Goal: Task Accomplishment & Management: Manage account settings

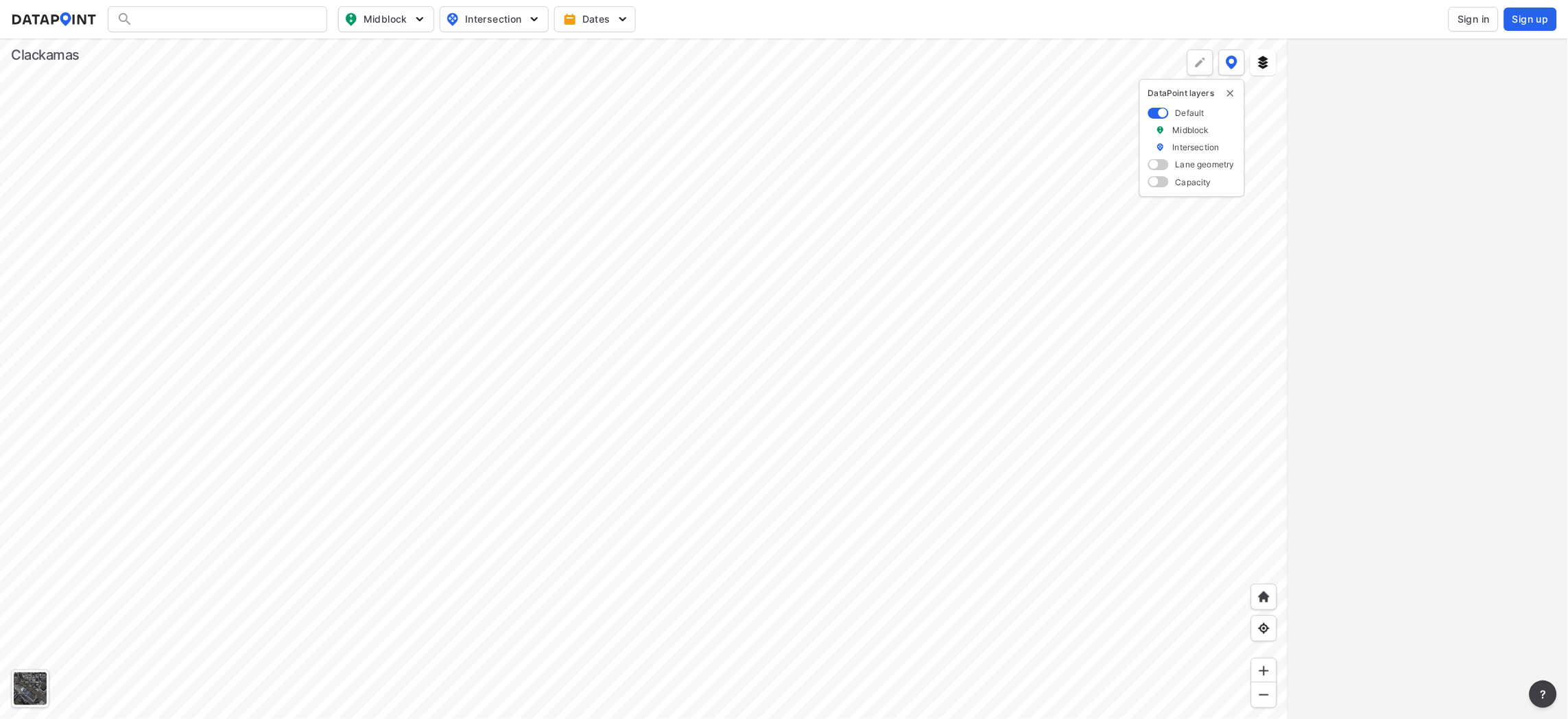
click at [520, 379] on div at bounding box center [644, 378] width 1289 height 680
click at [1467, 13] on span "Sign in" at bounding box center [1474, 18] width 32 height 14
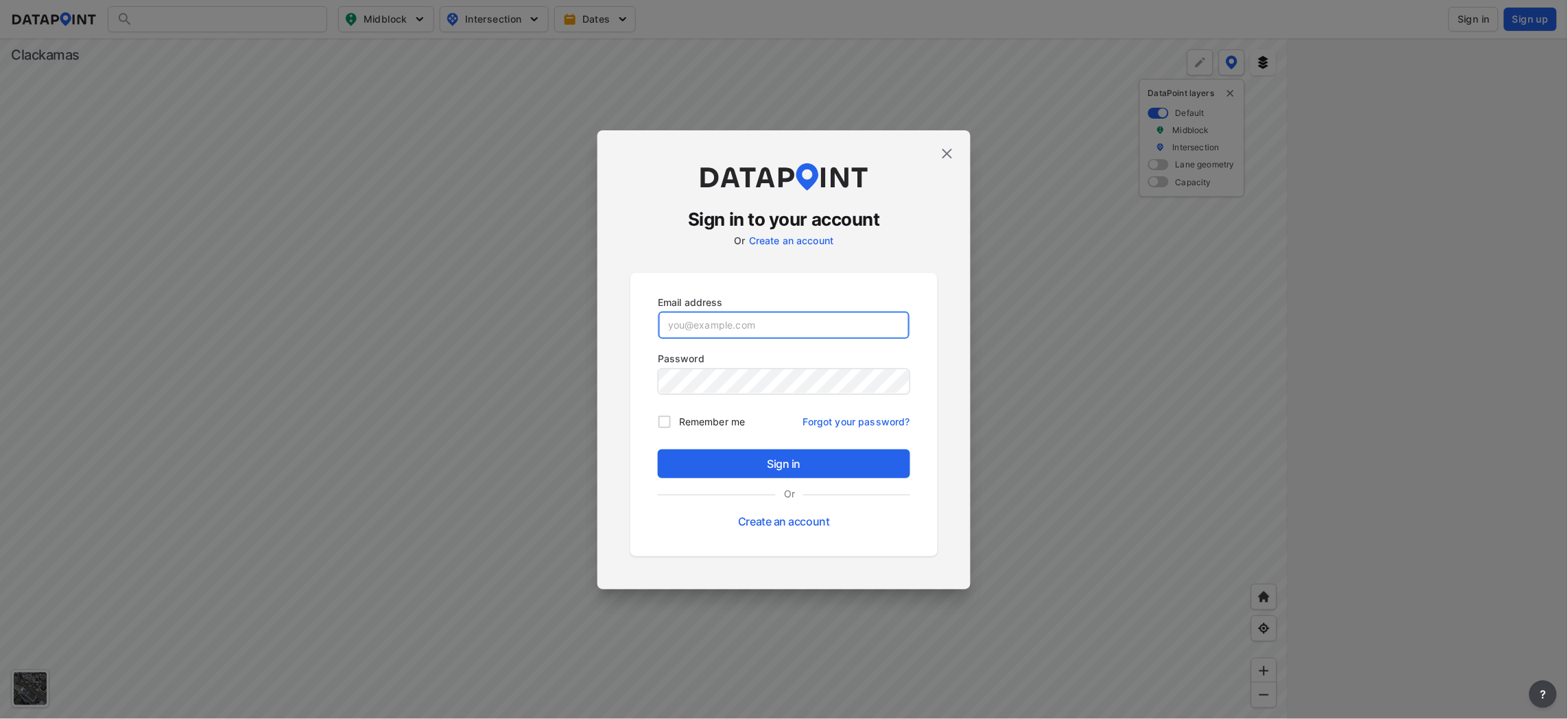
type input "[PERSON_NAME][EMAIL_ADDRESS][DOMAIN_NAME]"
click at [774, 460] on span "Sign in" at bounding box center [784, 464] width 231 height 17
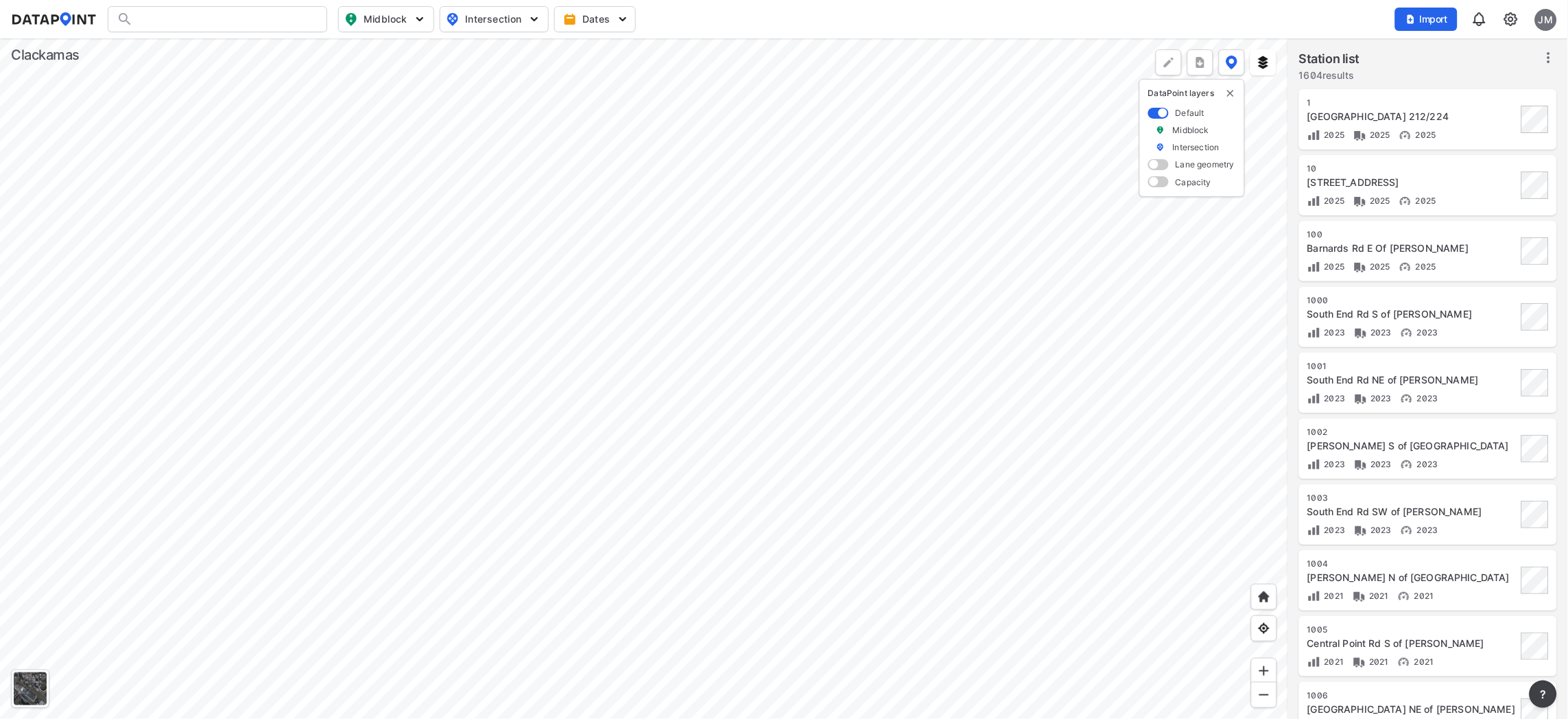
click at [586, 646] on div at bounding box center [644, 378] width 1289 height 680
click at [425, 527] on div at bounding box center [644, 378] width 1289 height 680
click at [319, 518] on div at bounding box center [644, 378] width 1289 height 680
click at [267, 609] on div at bounding box center [644, 378] width 1289 height 680
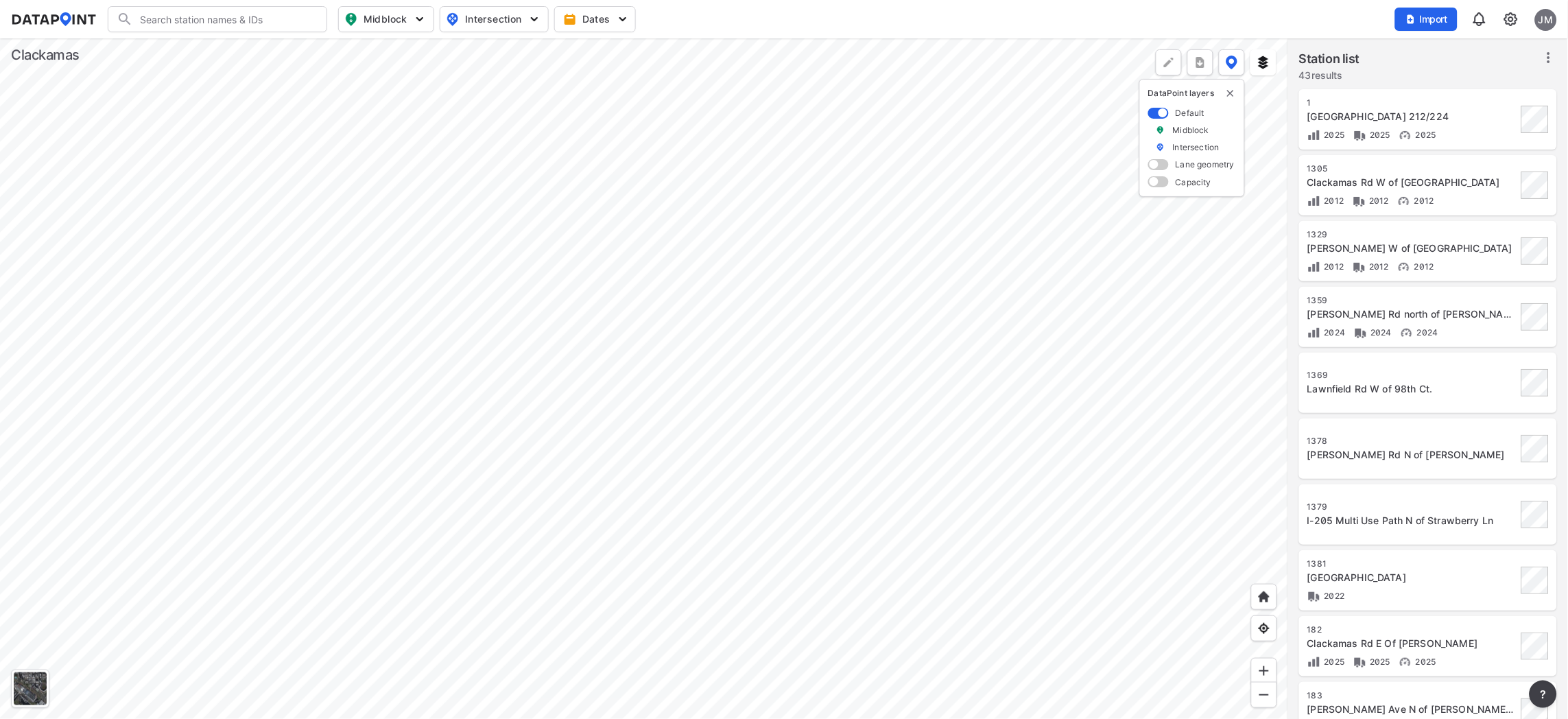
click at [455, 320] on div at bounding box center [644, 378] width 1289 height 680
click at [483, 433] on div at bounding box center [644, 378] width 1289 height 680
